Goal: Navigation & Orientation: Find specific page/section

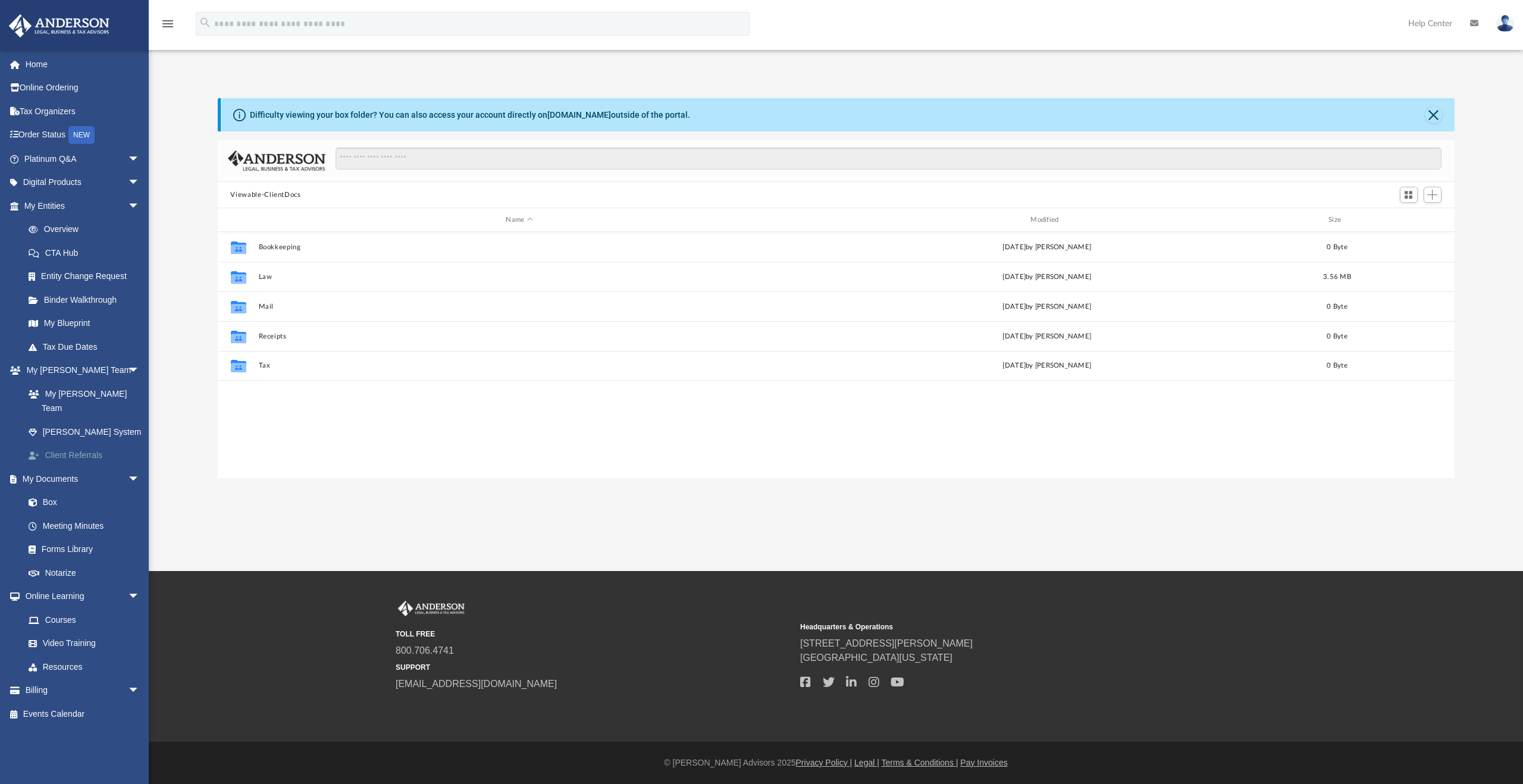
scroll to position [261, 1227]
click at [128, 155] on span "arrow_drop_down" at bounding box center [140, 159] width 24 height 24
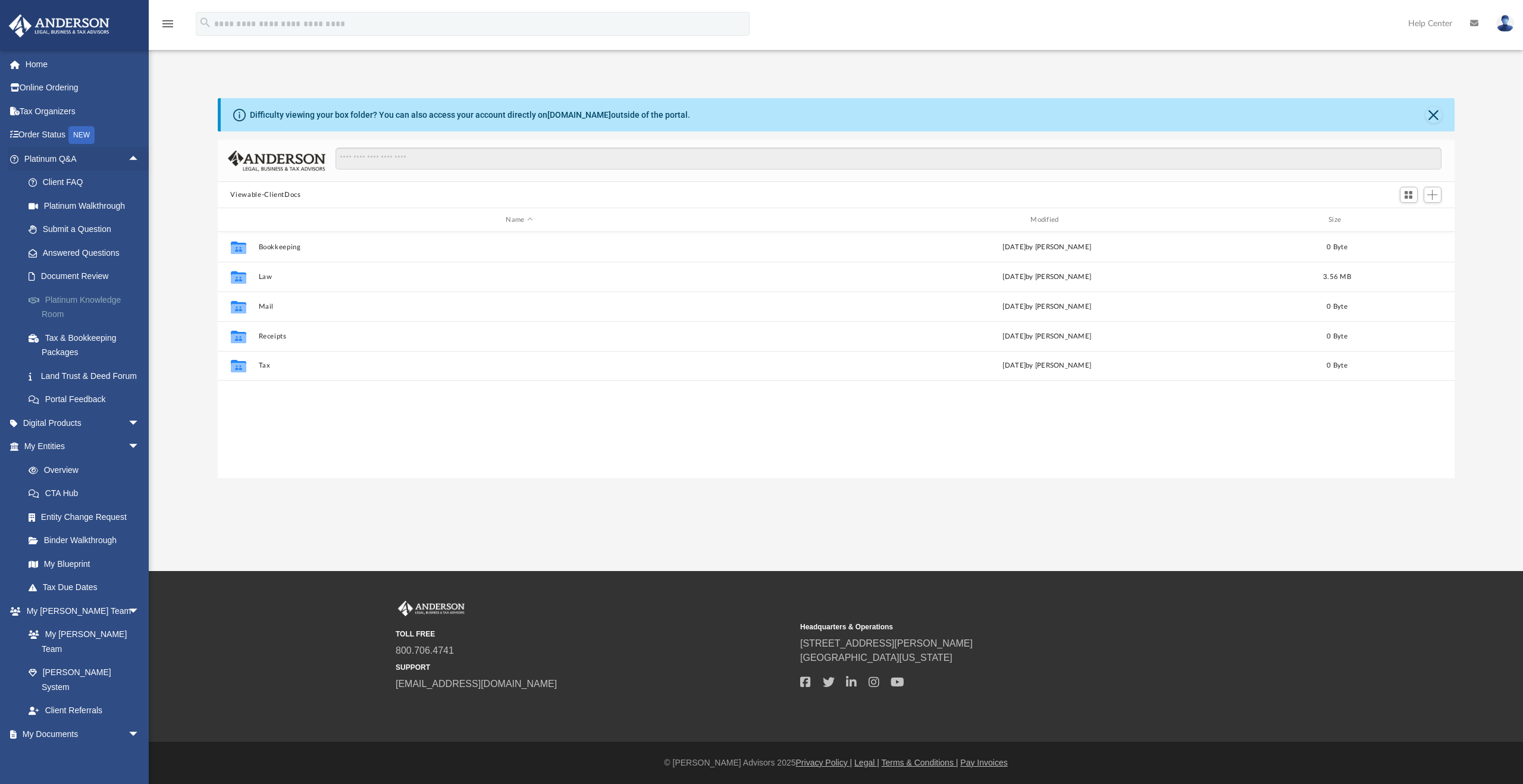
click at [96, 298] on link "Platinum Knowledge Room" at bounding box center [87, 307] width 141 height 38
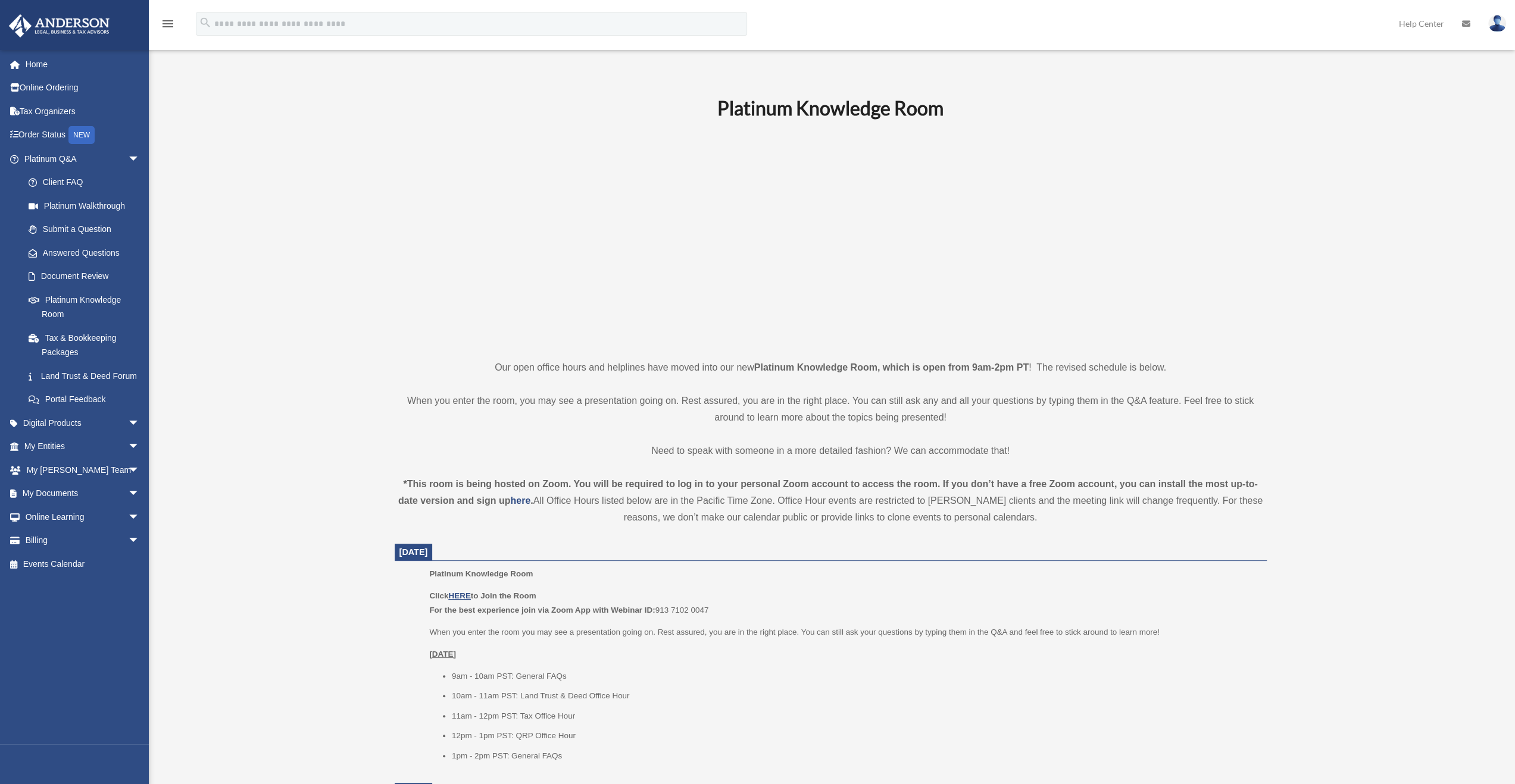
click at [397, 224] on p at bounding box center [831, 239] width 872 height 206
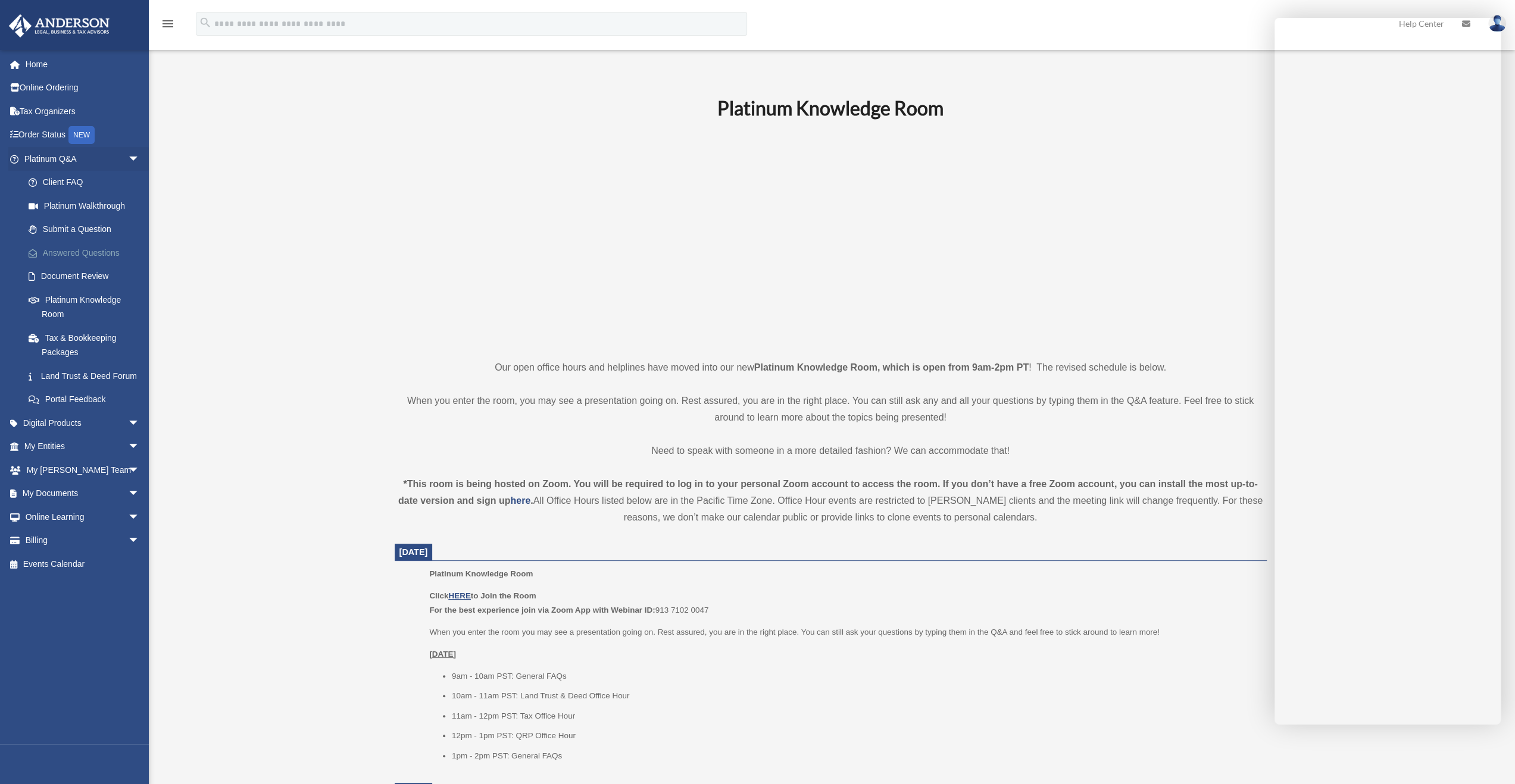
click at [65, 256] on link "Answered Questions" at bounding box center [87, 253] width 141 height 24
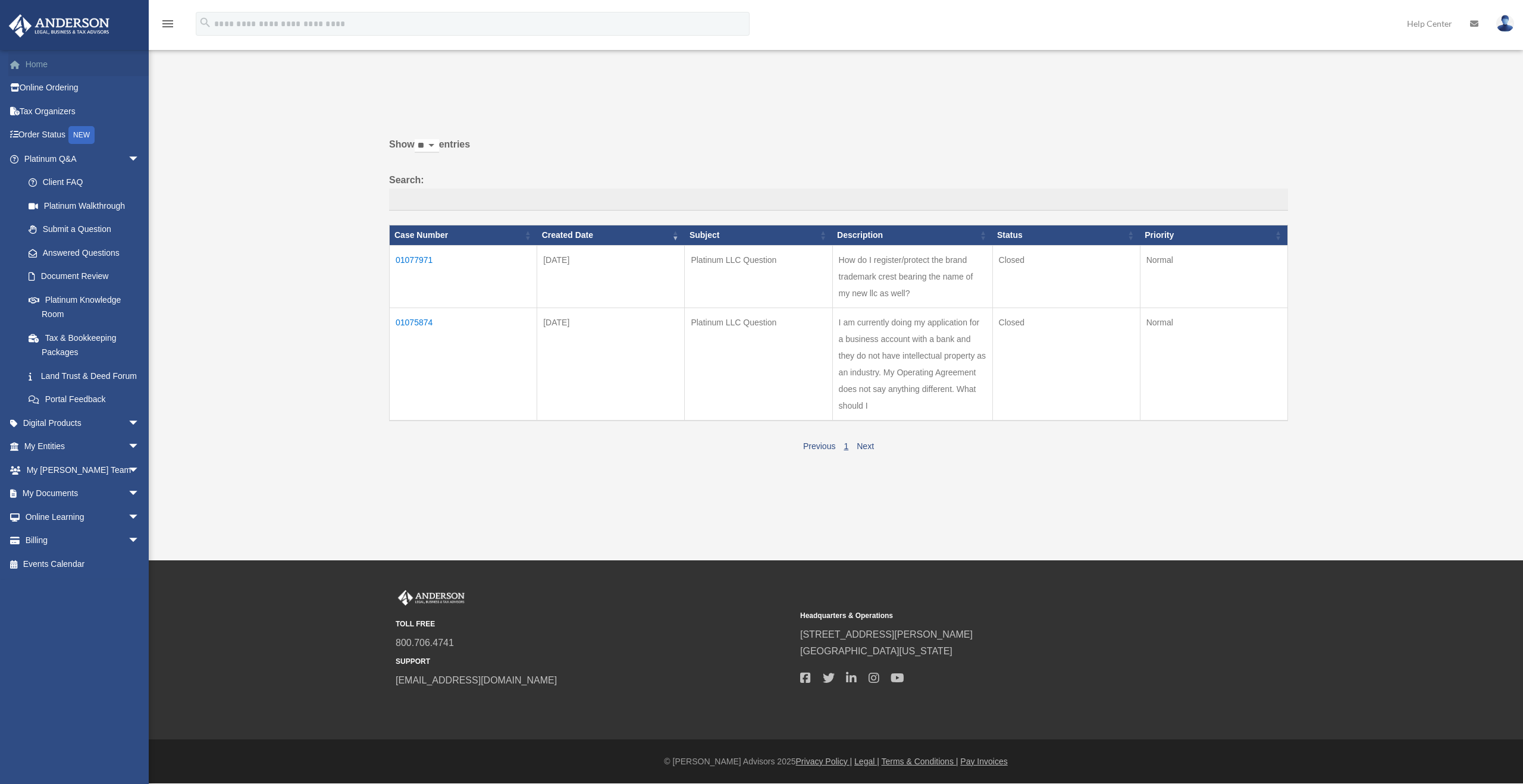
click at [34, 60] on link "Home" at bounding box center [82, 65] width 149 height 24
